Goal: Understand site structure: Understand site structure

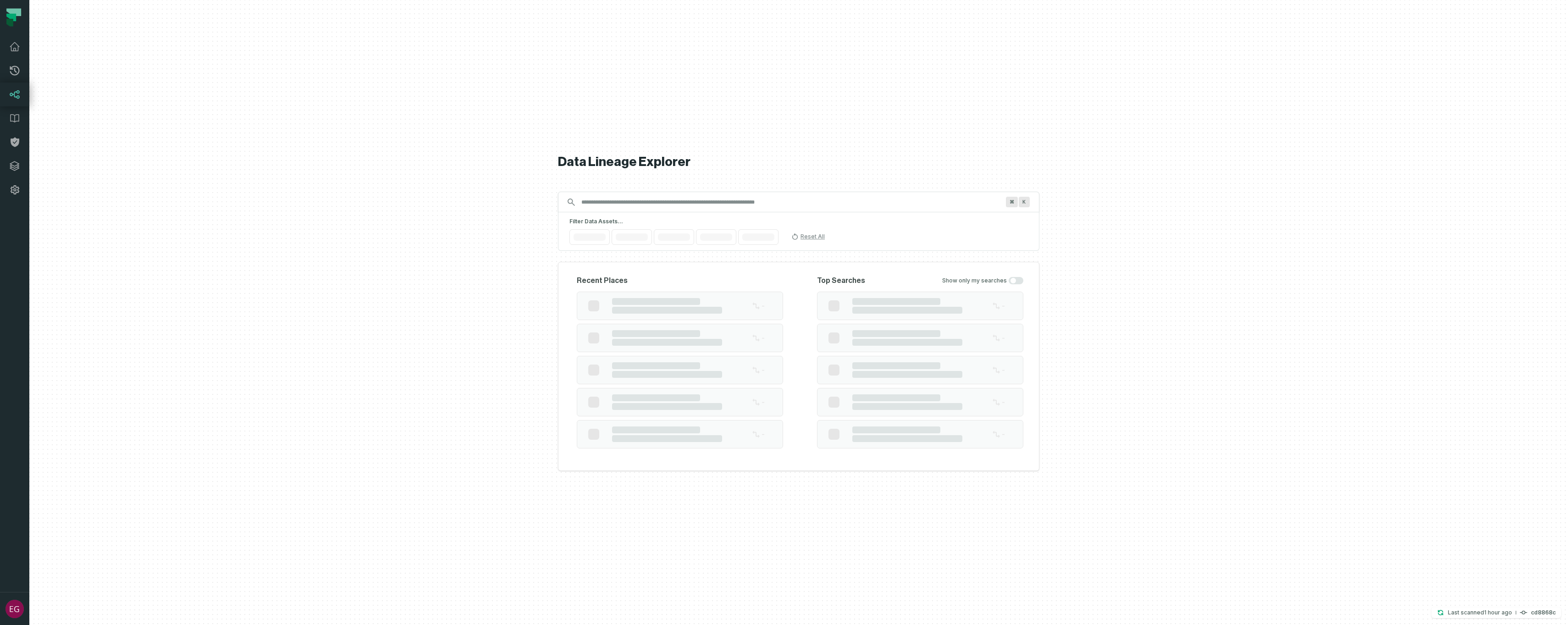
click at [646, 200] on input "Discovery Provider cmdk menu" at bounding box center [791, 202] width 429 height 14
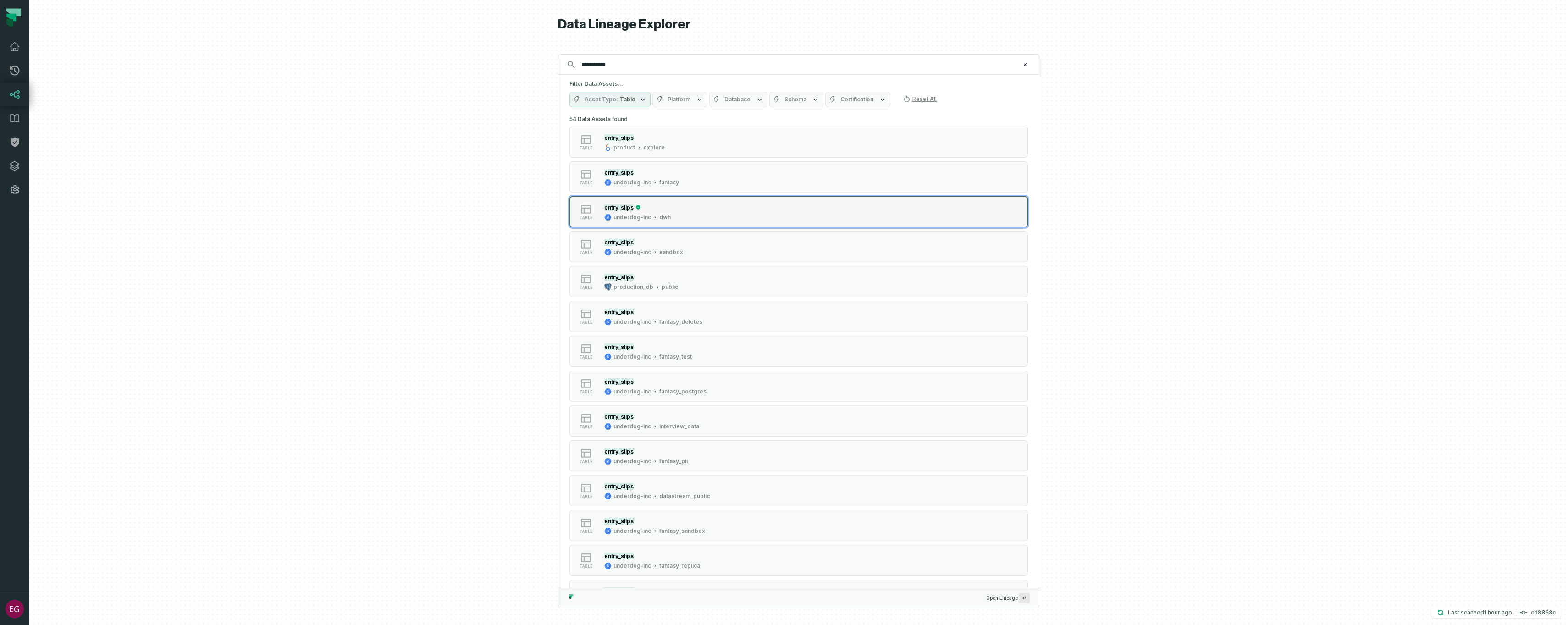
type input "**********"
click at [742, 215] on div "table entry_slips underdog-inc dwh" at bounding box center [686, 211] width 229 height 19
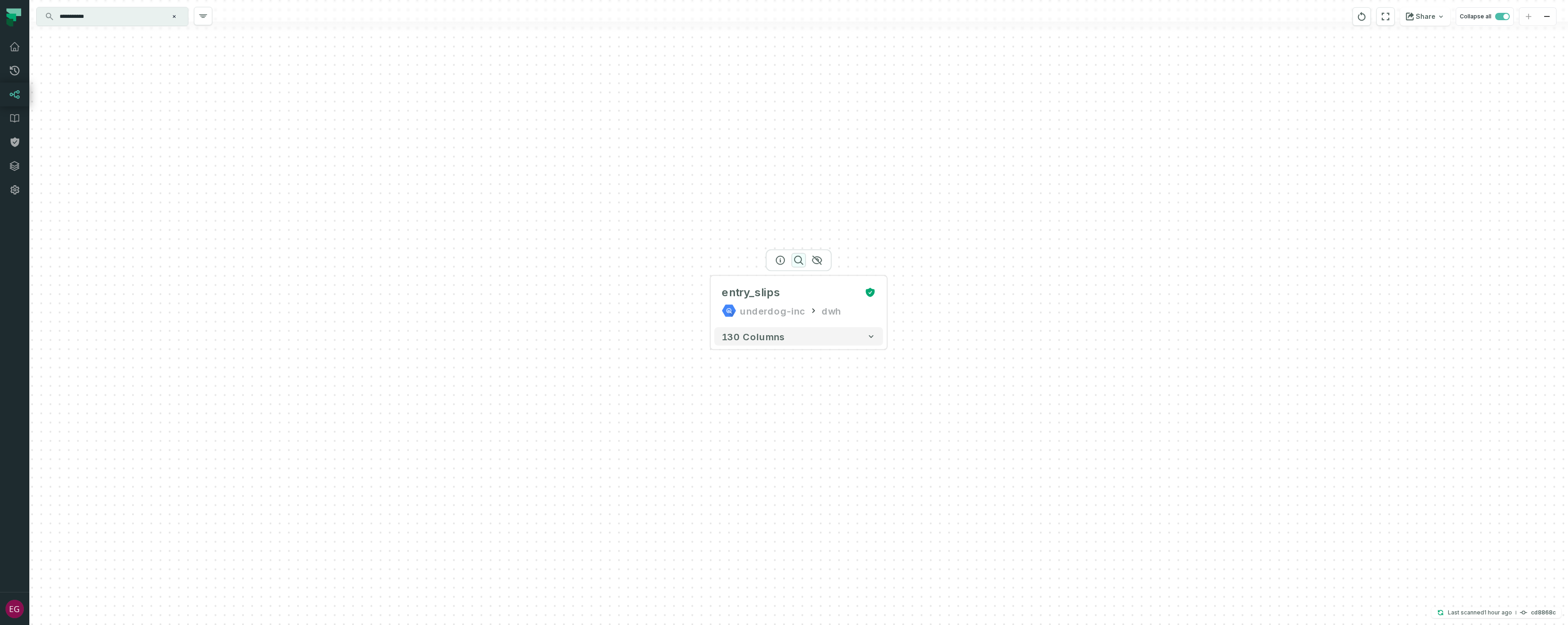
click at [798, 257] on icon "button" at bounding box center [798, 261] width 11 height 11
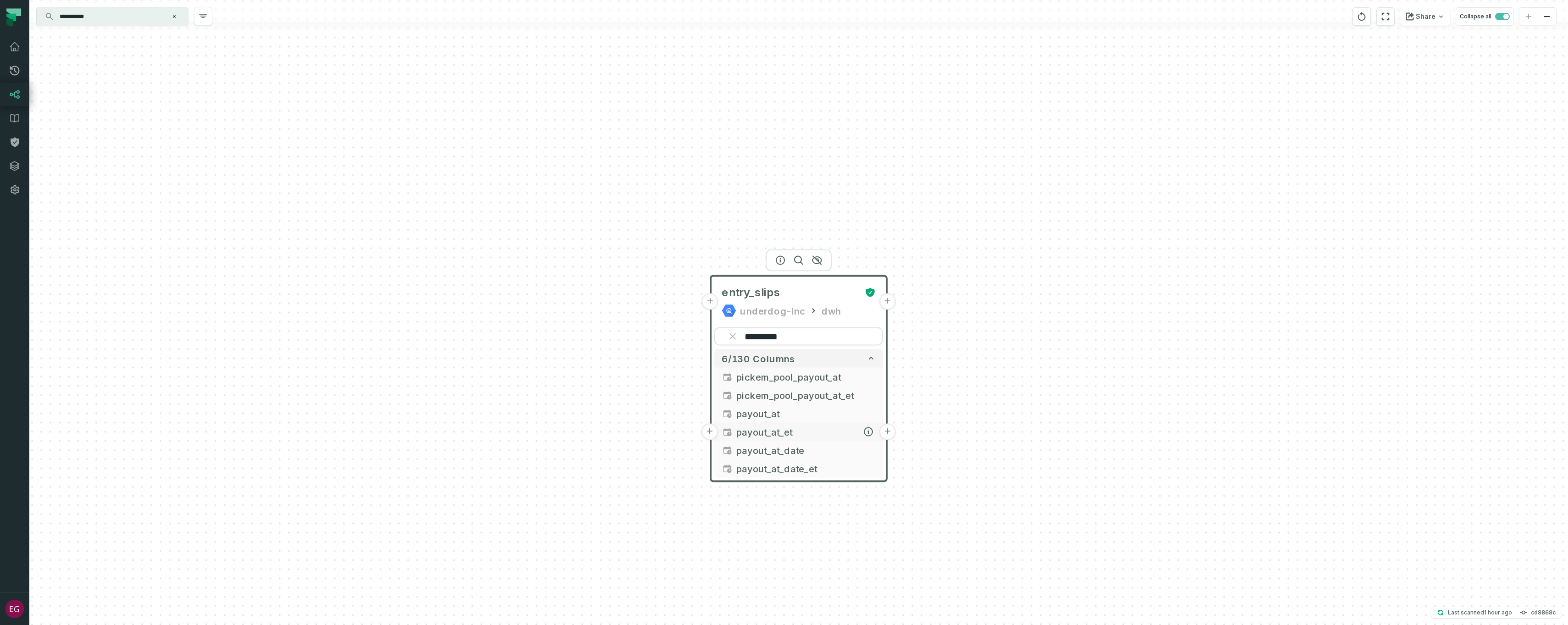
type input "*********"
click at [785, 434] on span "payout_at_et" at bounding box center [806, 432] width 139 height 14
click at [869, 429] on icon "button" at bounding box center [868, 432] width 8 height 8
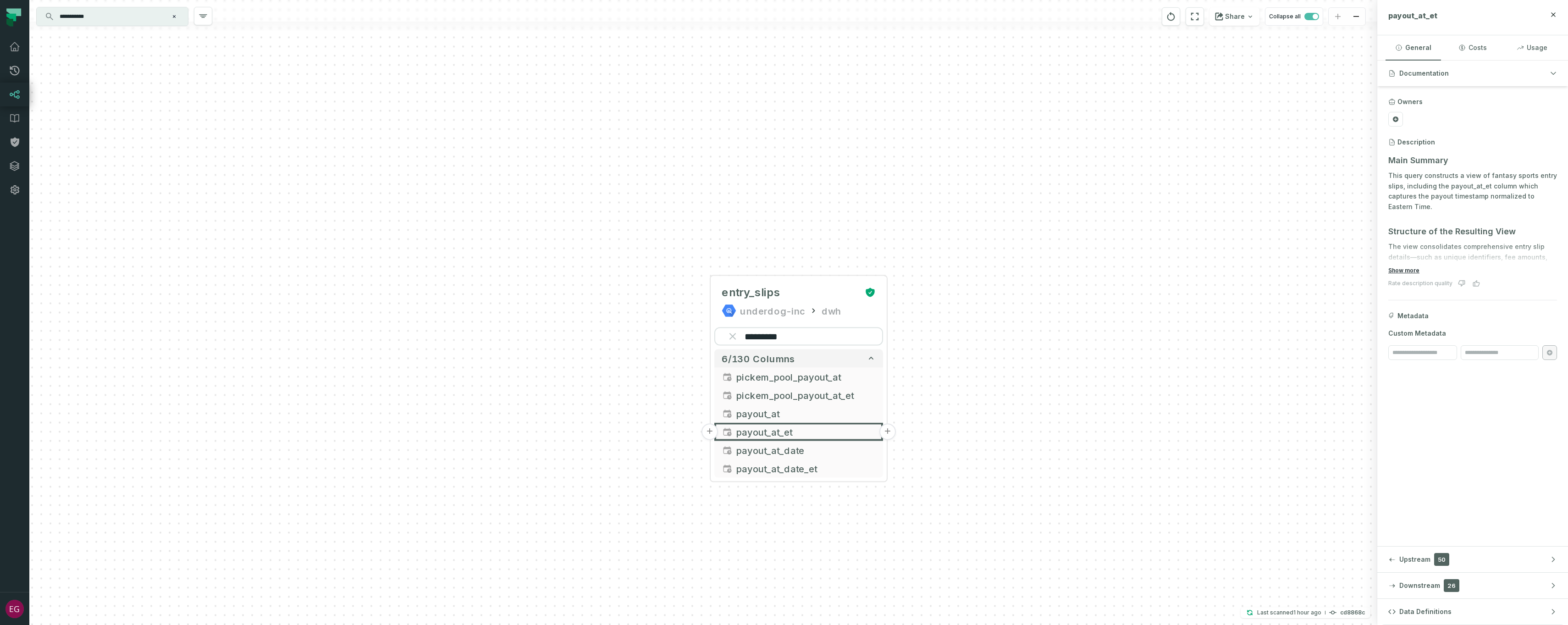
click at [1405, 269] on button "Show more" at bounding box center [1403, 270] width 31 height 8
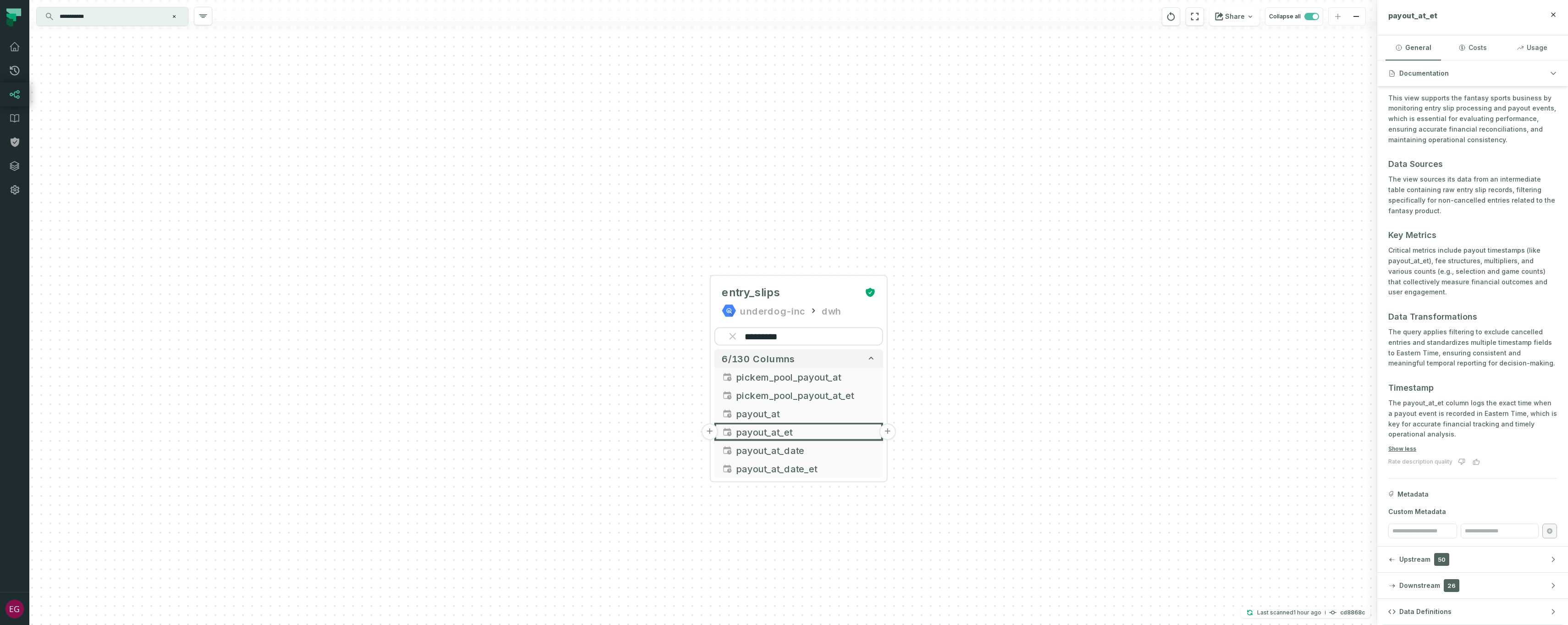
scroll to position [233, 0]
click at [706, 433] on button "+" at bounding box center [710, 432] width 16 height 16
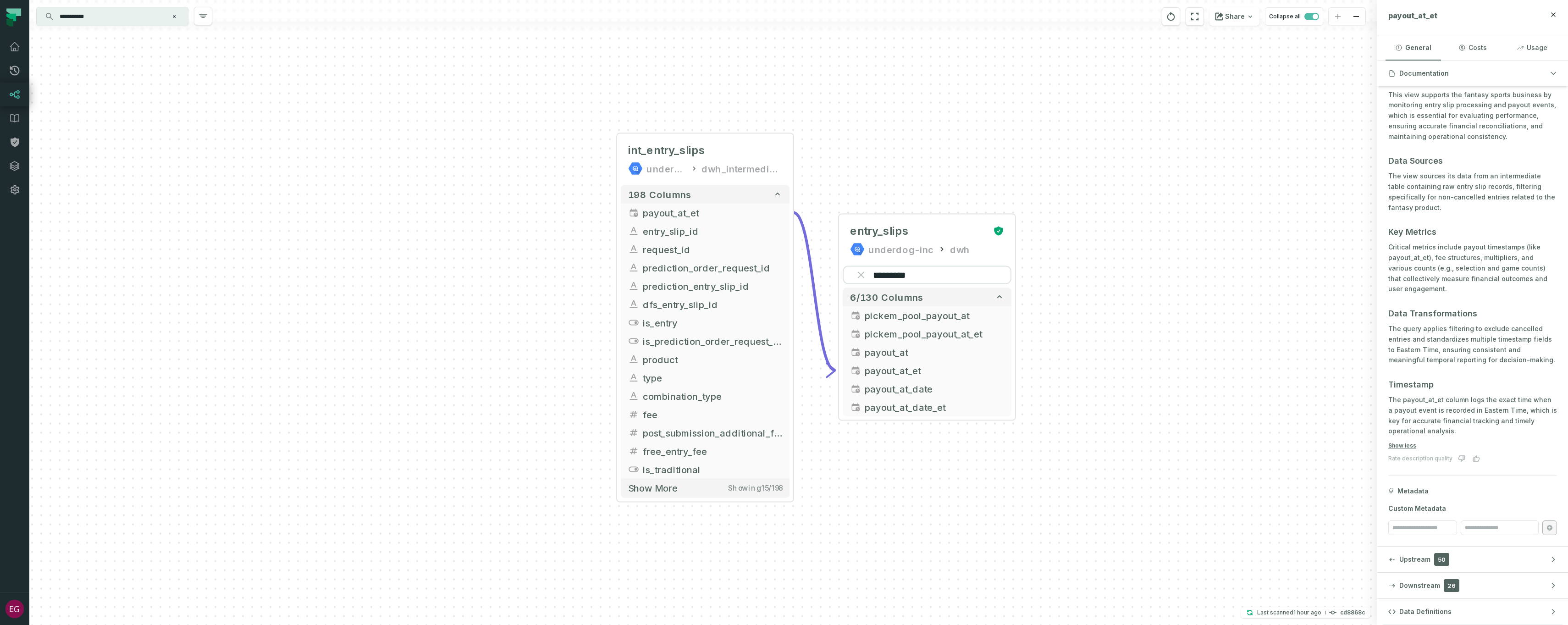
drag, startPoint x: 977, startPoint y: 281, endPoint x: 982, endPoint y: 130, distance: 151.1
click at [982, 130] on div "+ int_entry_slips underdog-inc dwh_intermediate + 198 columns + payout_at_et + …" at bounding box center [703, 312] width 1348 height 625
click at [683, 213] on span "payout_at_et" at bounding box center [715, 214] width 139 height 14
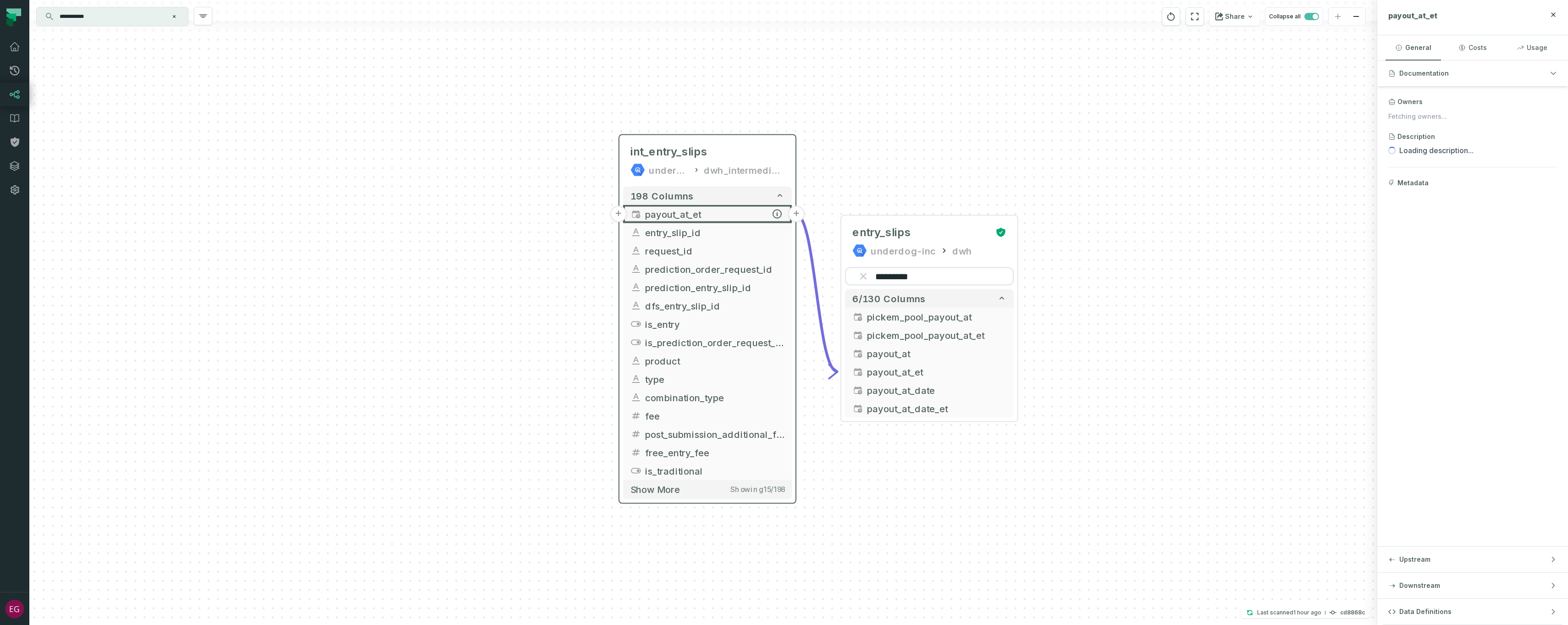
scroll to position [0, 0]
click at [775, 215] on icon "button" at bounding box center [777, 214] width 8 height 8
click at [866, 274] on icon "reset" at bounding box center [864, 276] width 5 height 5
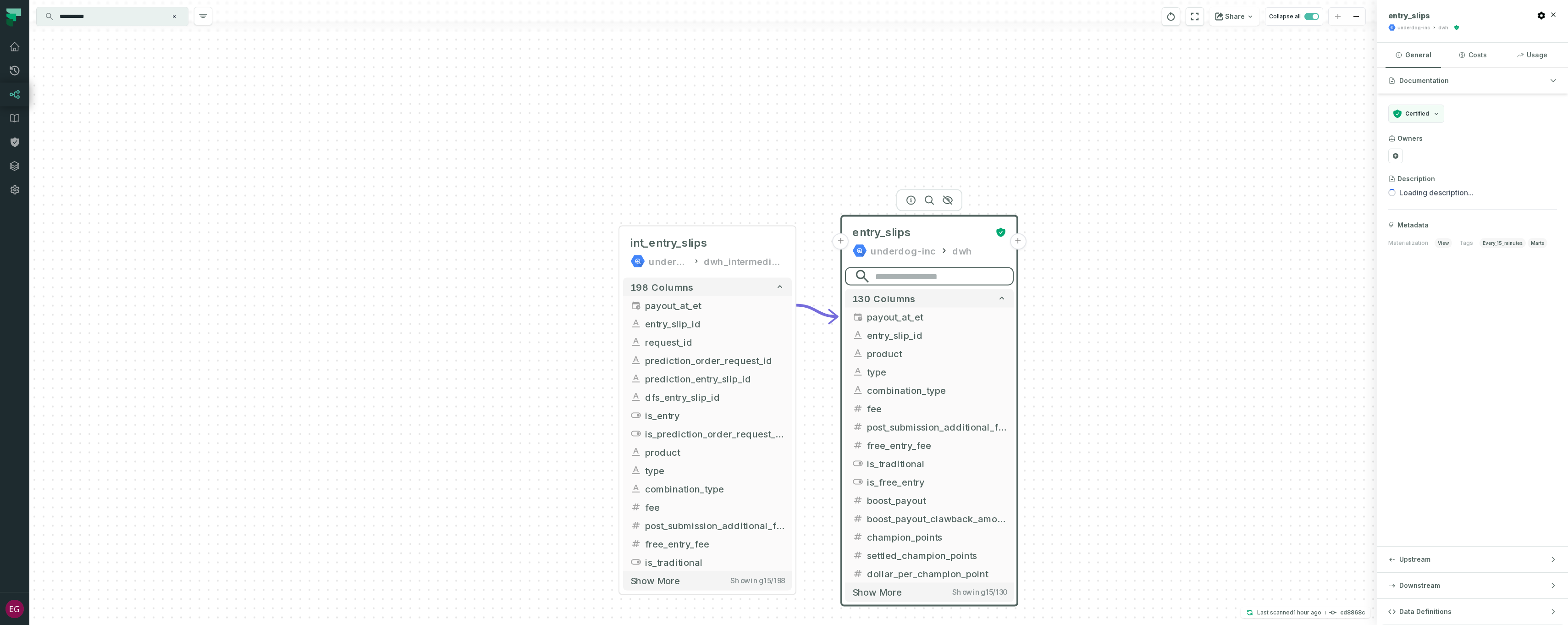
click at [894, 275] on input "search" at bounding box center [929, 276] width 169 height 19
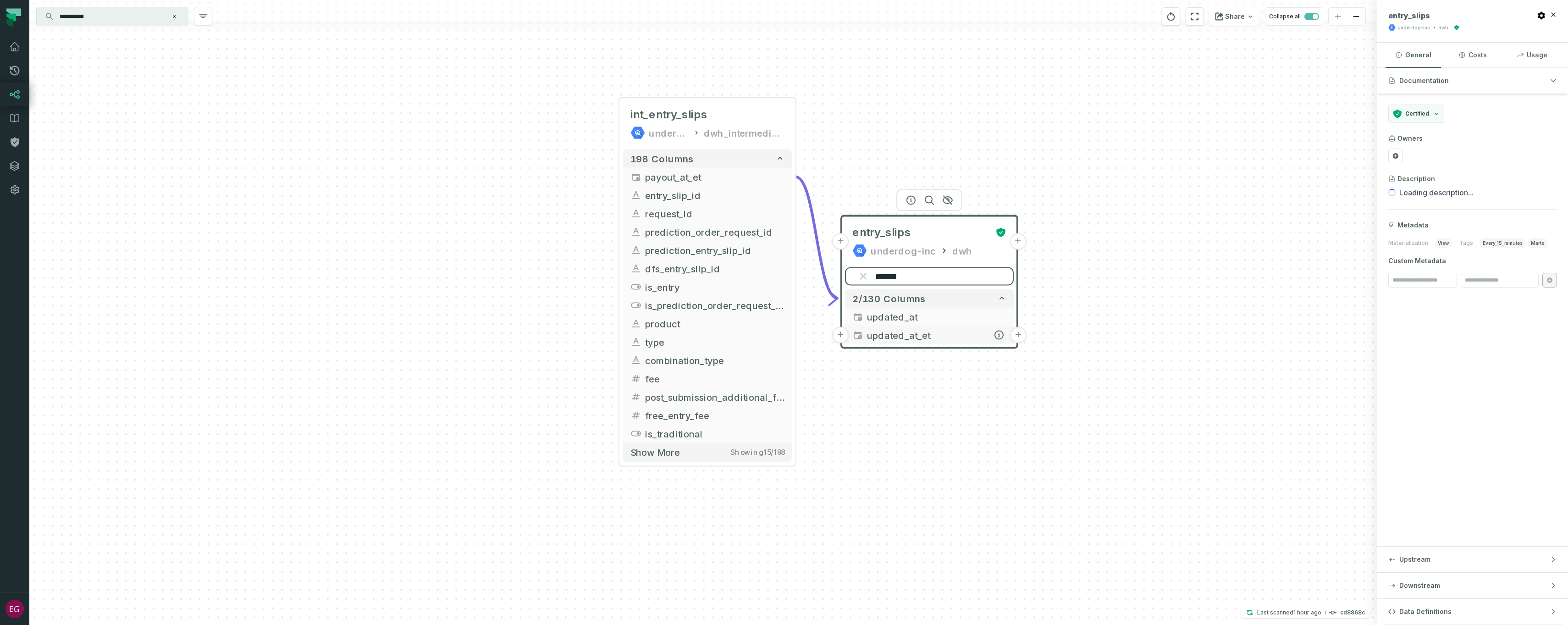
type input "******"
click at [941, 338] on span "updated_at_et" at bounding box center [936, 335] width 139 height 14
